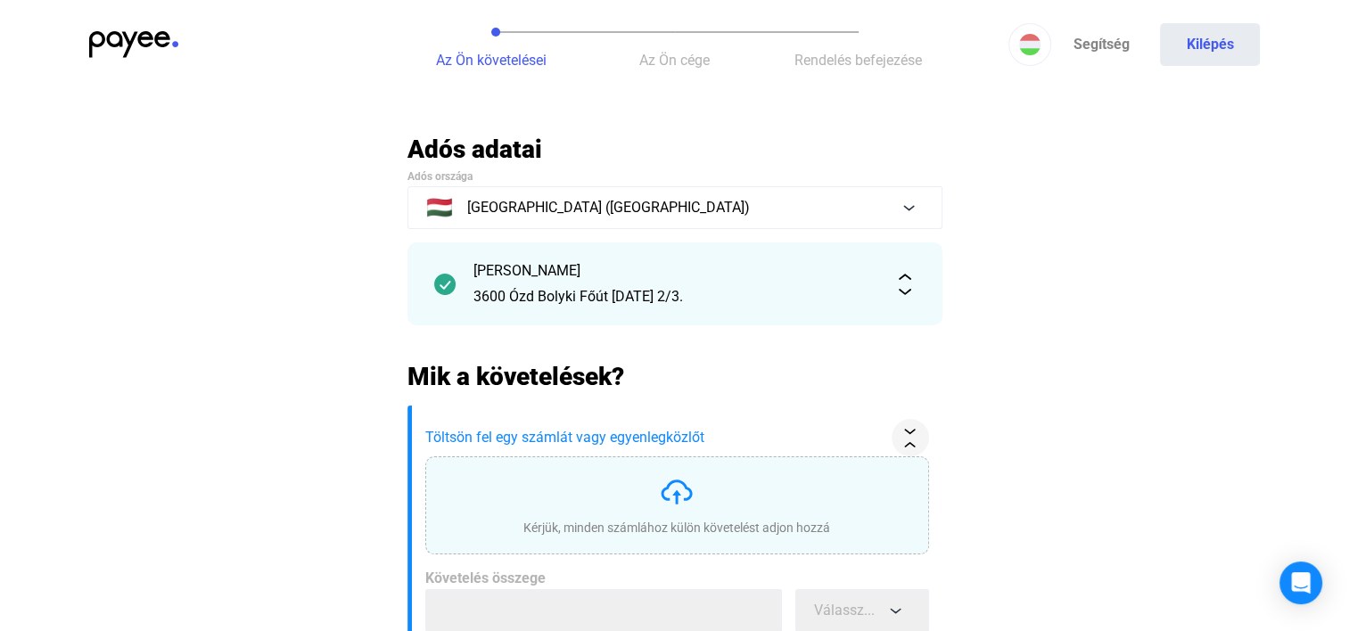
click at [118, 50] on img at bounding box center [133, 44] width 89 height 27
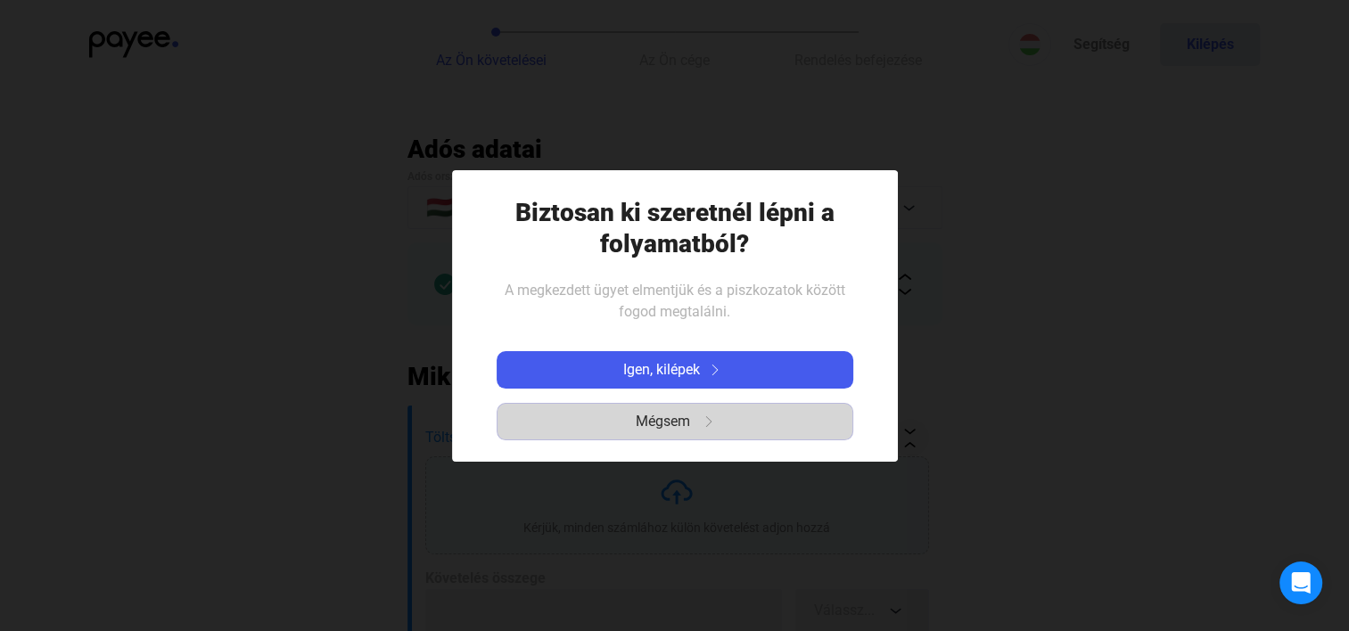
click at [656, 425] on span "Mégsem" at bounding box center [662, 421] width 54 height 21
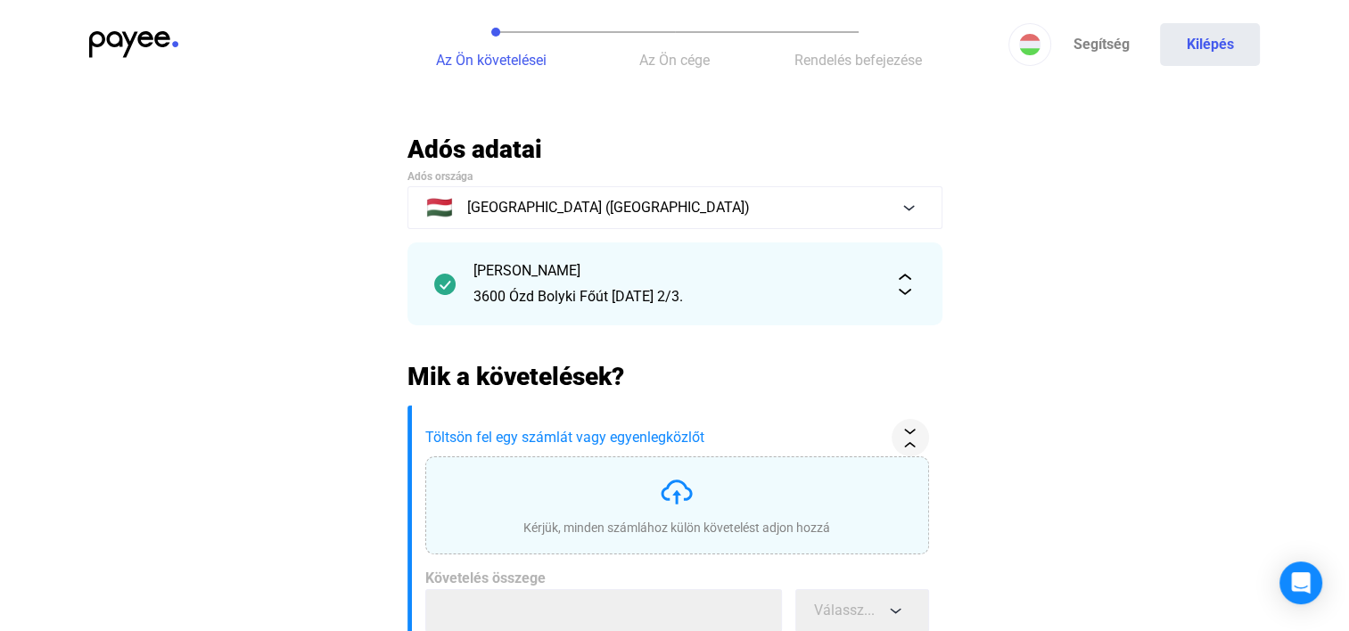
click at [103, 28] on div "Az Ön követelései Az Ön cége Rendelés befejezése Segítség Kilépés" at bounding box center [674, 44] width 1349 height 89
click at [135, 36] on img at bounding box center [133, 44] width 89 height 27
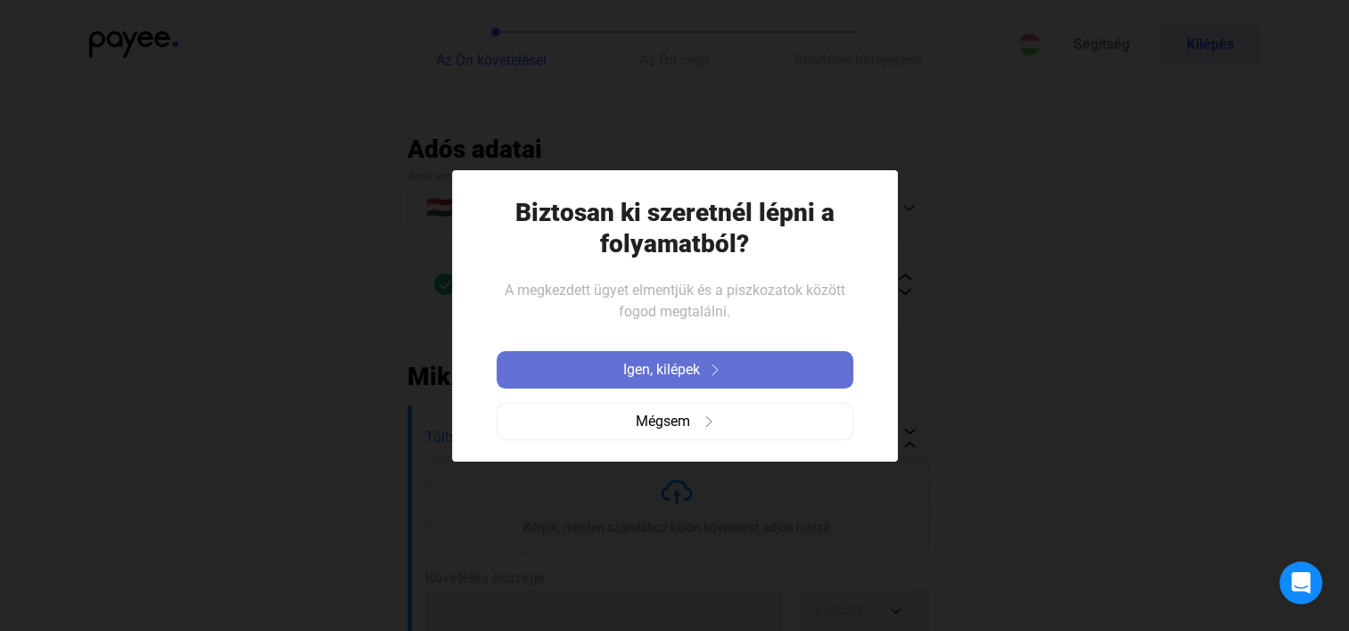
click at [693, 379] on span "Igen, kilépek" at bounding box center [661, 369] width 77 height 21
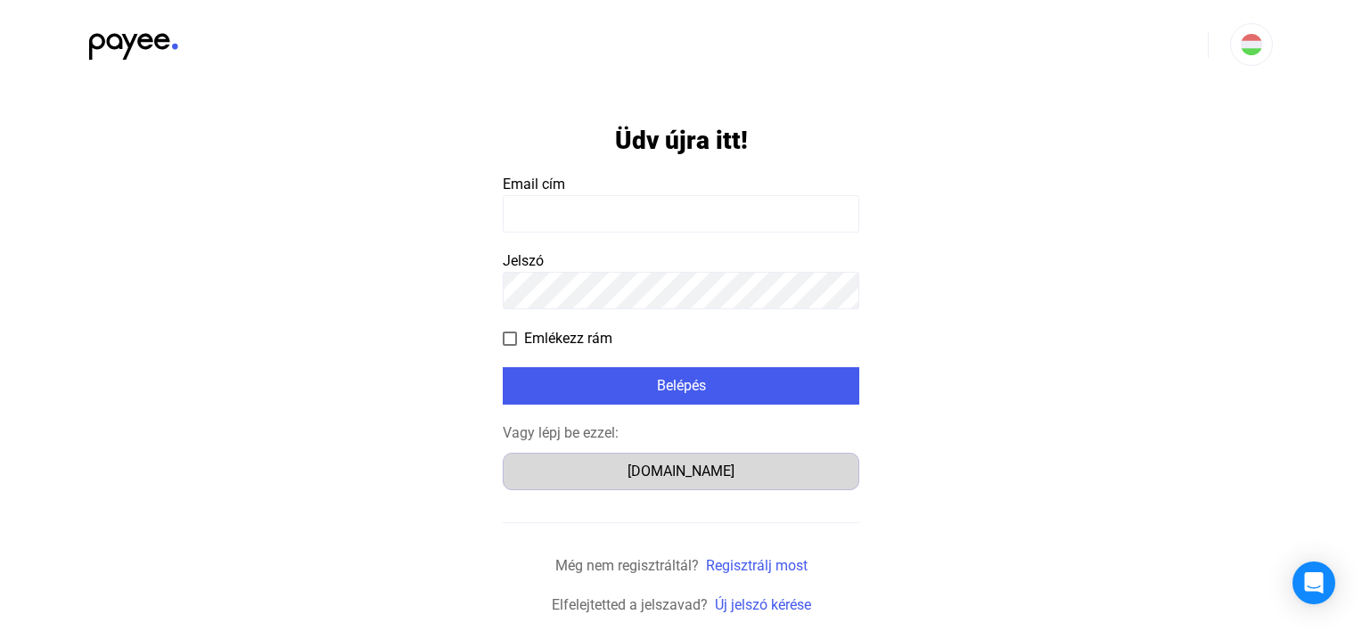
click at [682, 485] on button "Számlázz.hu" at bounding box center [681, 471] width 357 height 37
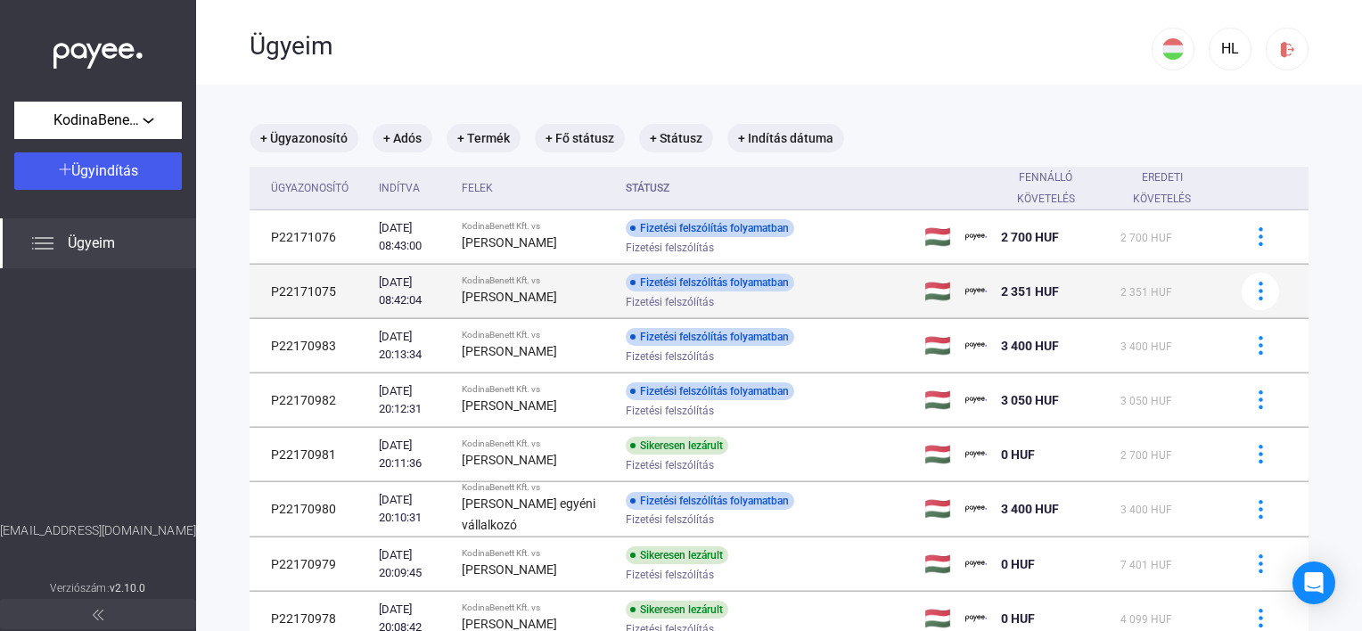
click at [437, 276] on div "[DATE] 08:42:04" at bounding box center [413, 292] width 69 height 36
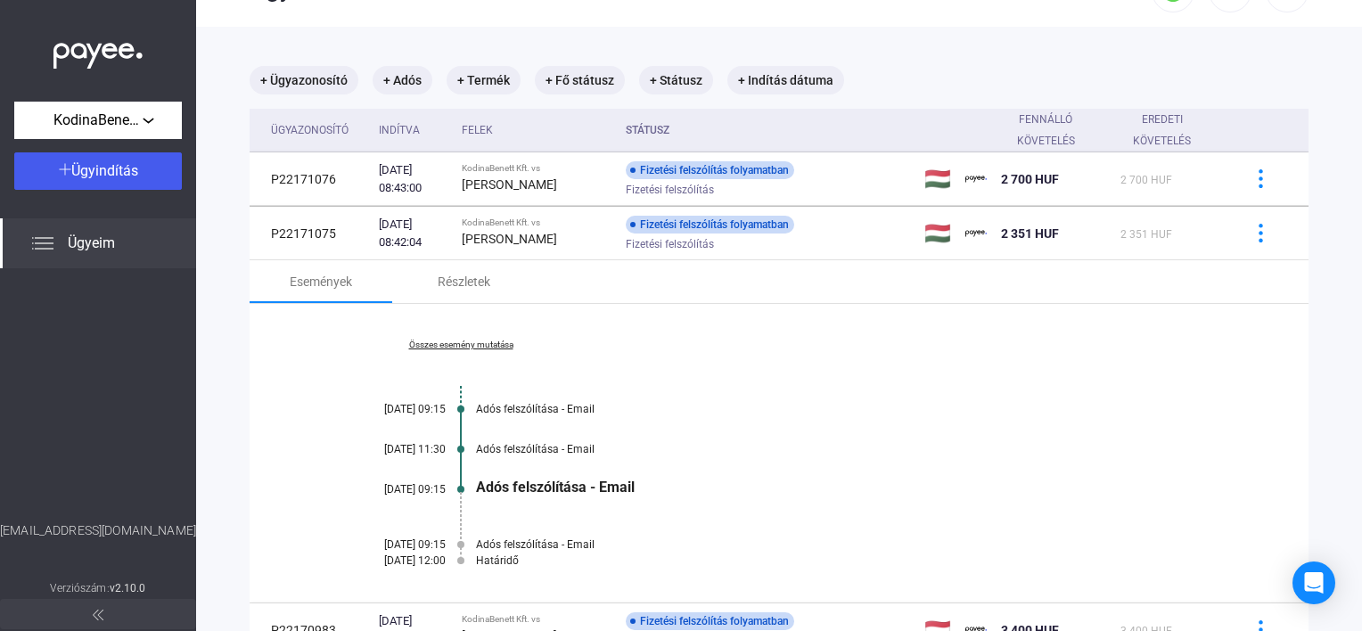
scroll to position [89, 0]
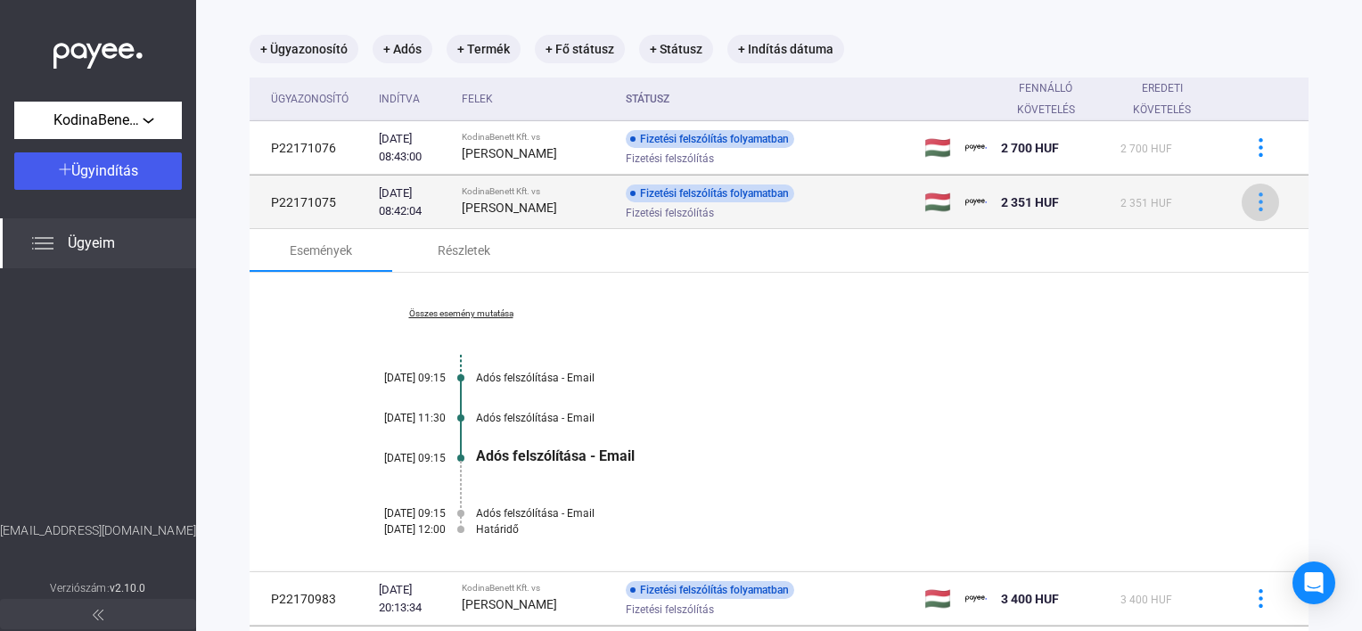
click at [1242, 201] on button at bounding box center [1260, 202] width 37 height 37
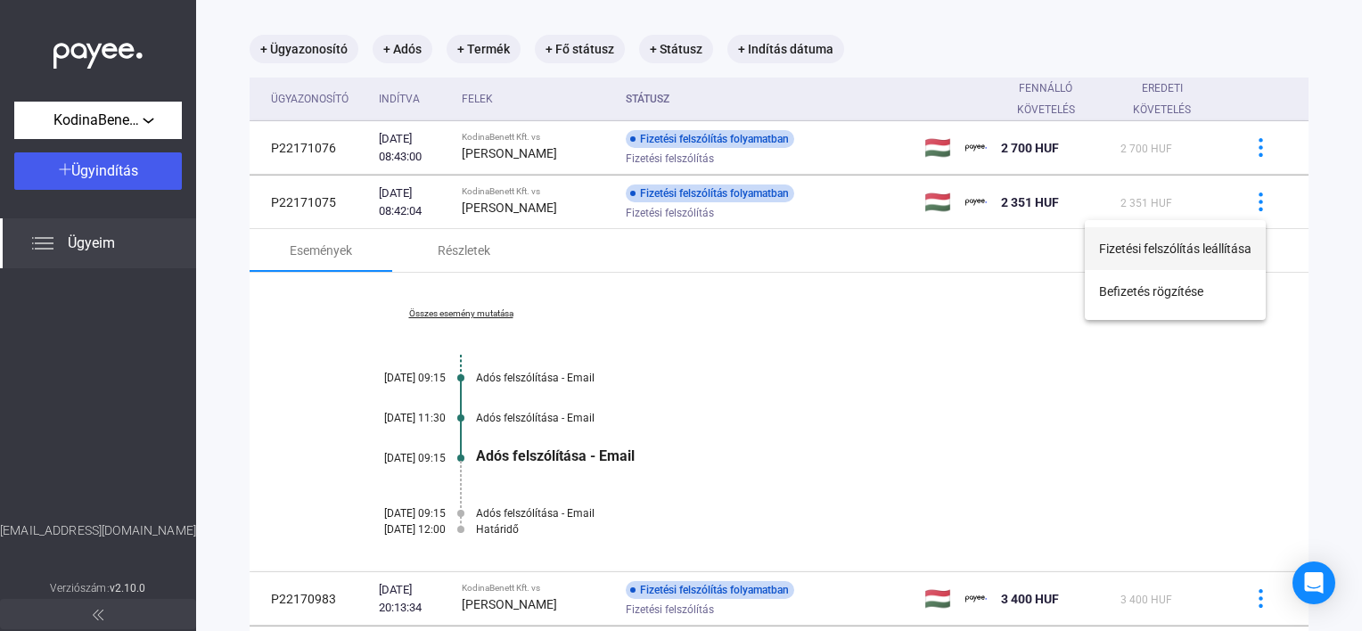
click at [1154, 256] on button "Fizetési felszólítás leállítása" at bounding box center [1175, 248] width 181 height 43
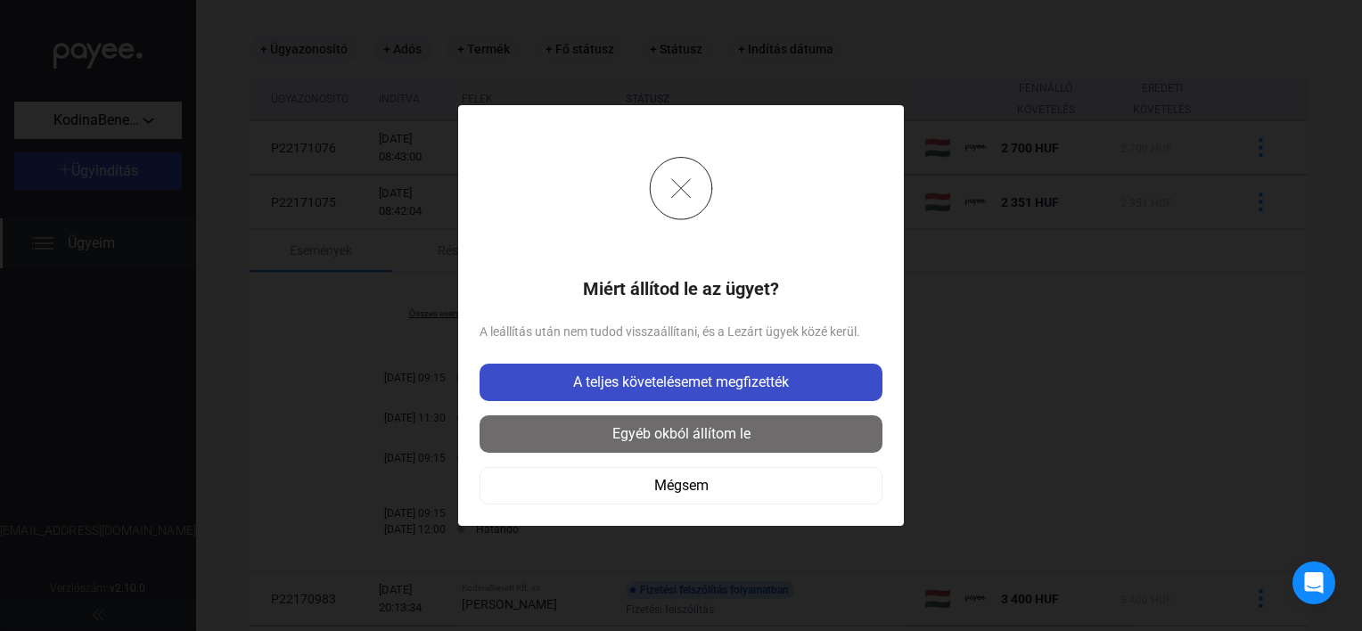
click at [691, 387] on div "A teljes követelésemet megfizették" at bounding box center [681, 382] width 392 height 21
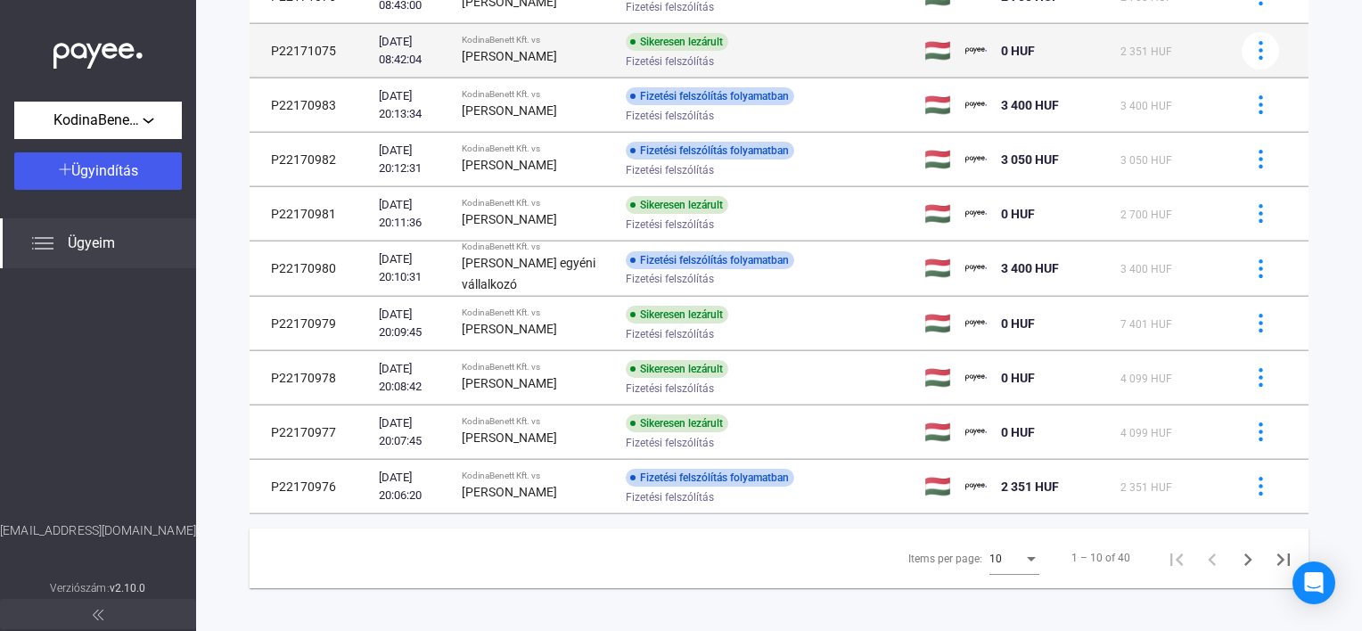
scroll to position [249, 0]
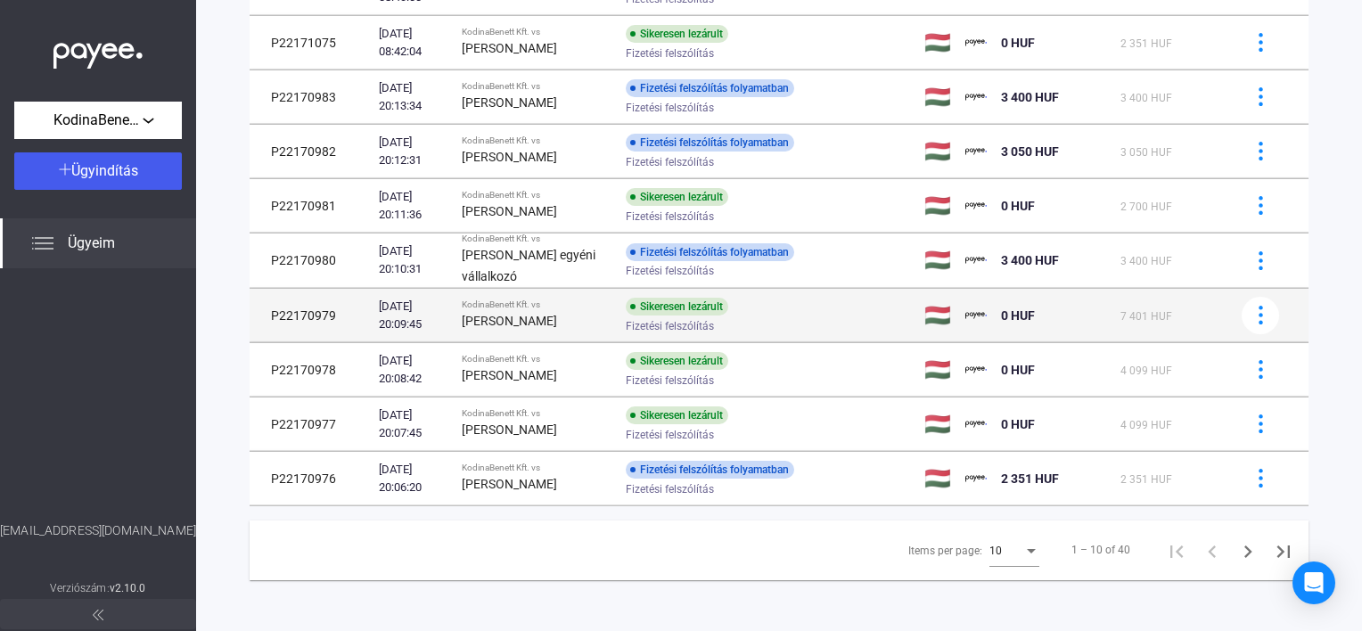
click at [820, 307] on div "Sikeresen lezárult Fizetési felszólítás" at bounding box center [768, 315] width 284 height 35
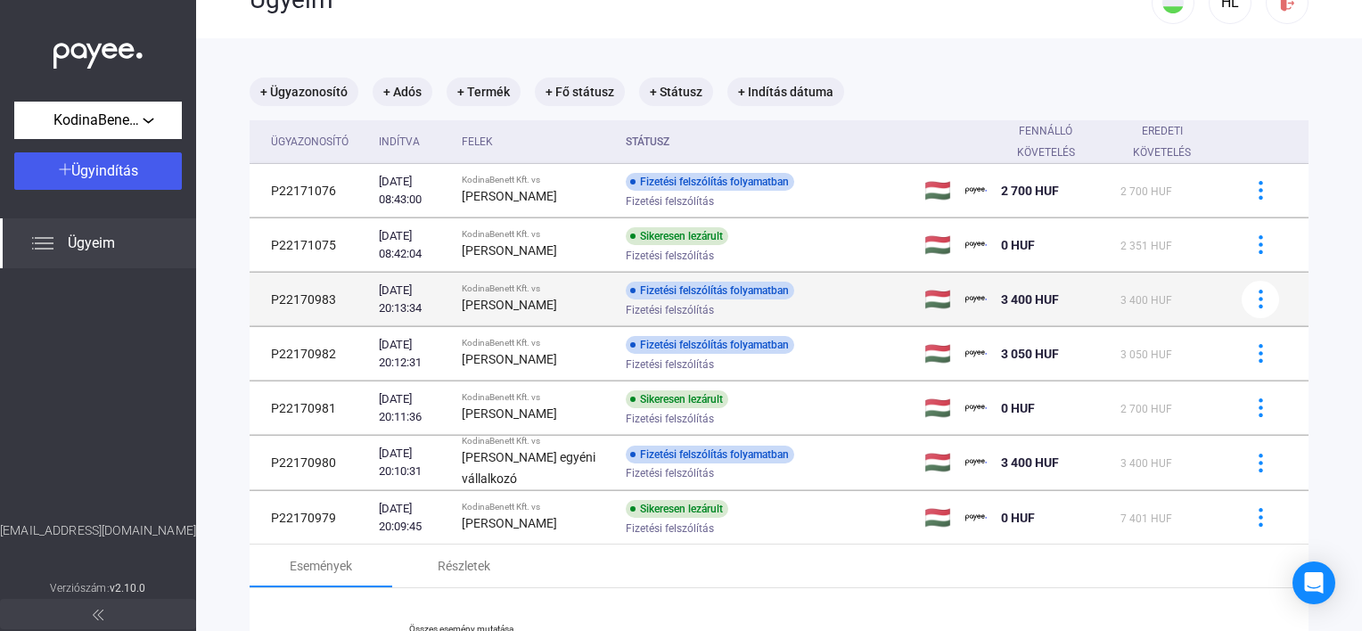
scroll to position [0, 0]
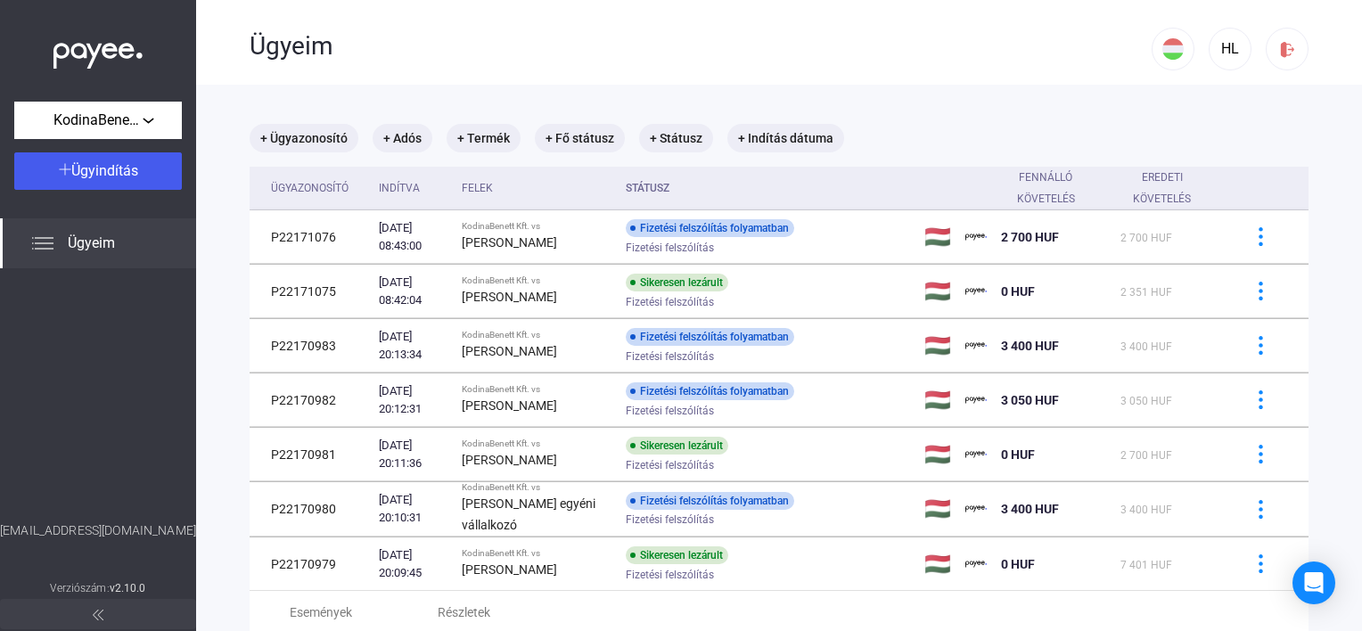
click at [107, 62] on img at bounding box center [97, 51] width 89 height 37
